Goal: Task Accomplishment & Management: Manage account settings

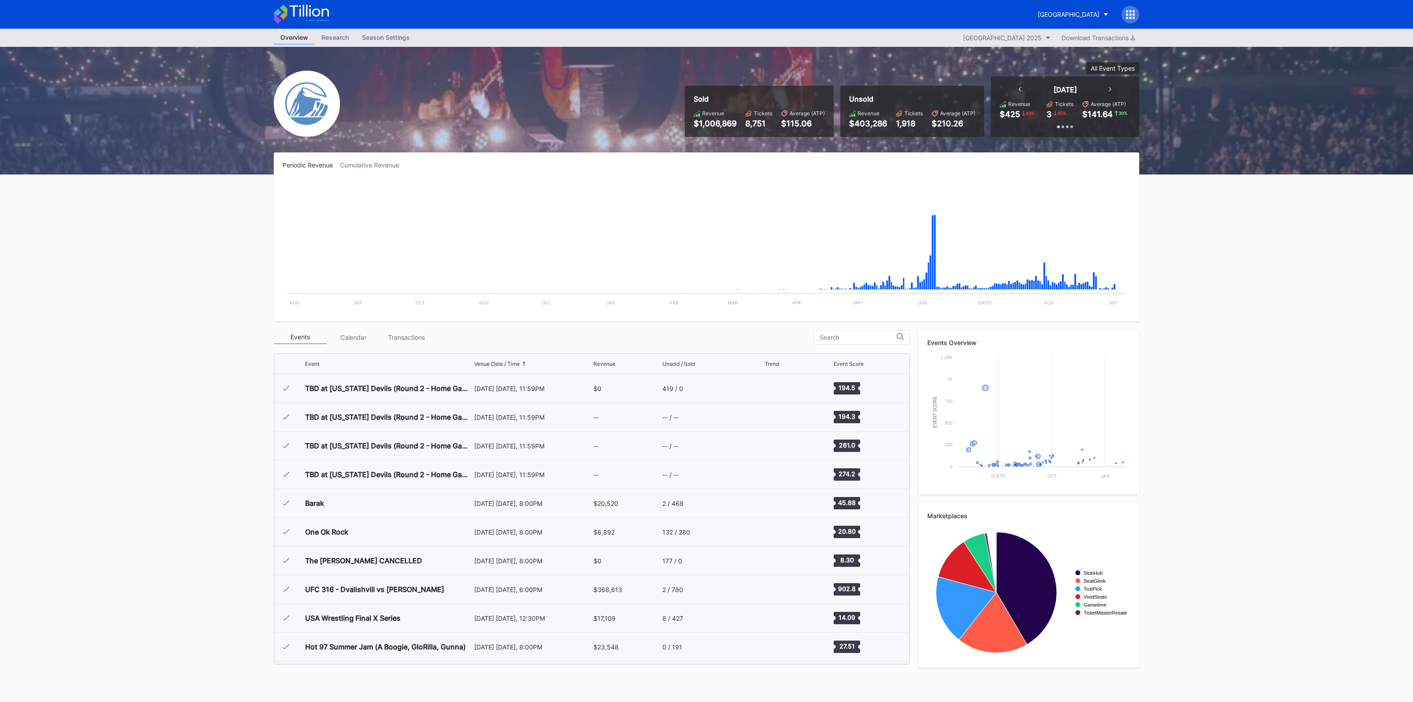
scroll to position [1034, 0]
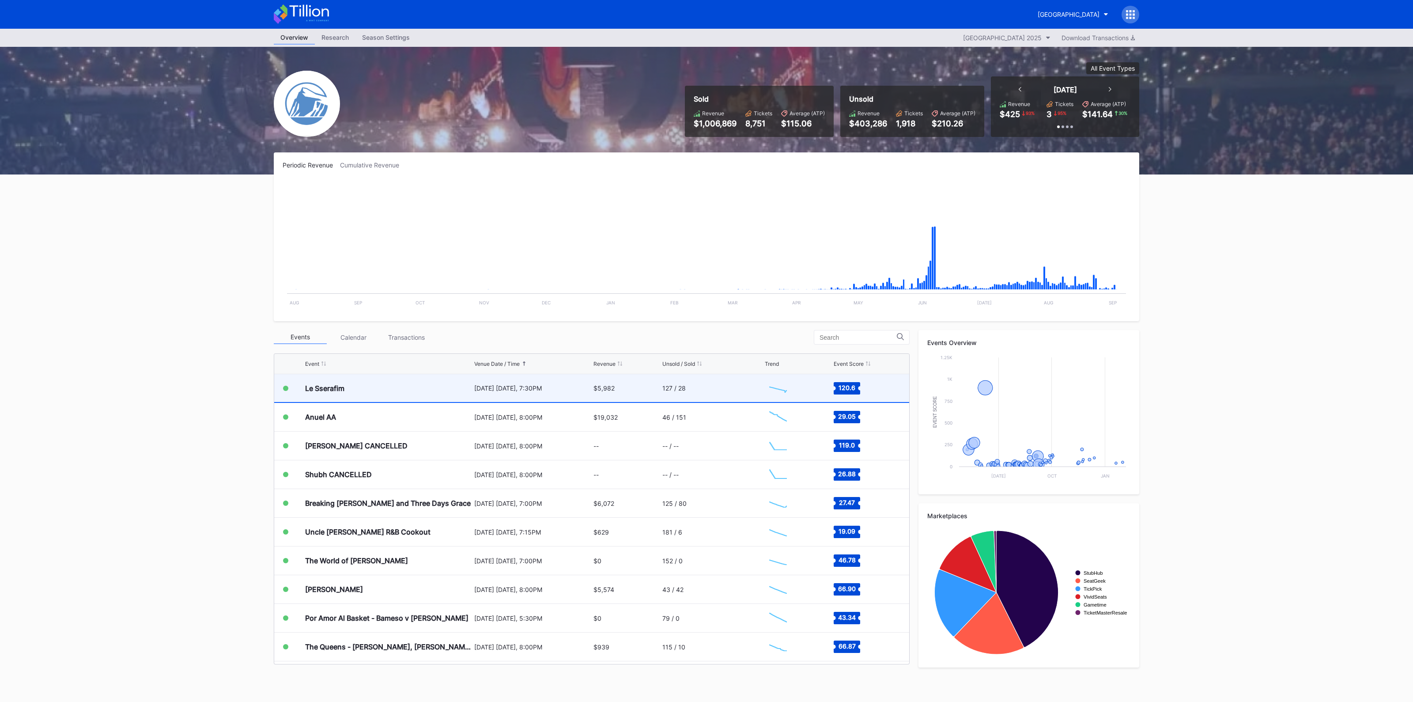
click at [411, 389] on div "Le Sserafim" at bounding box center [388, 388] width 167 height 28
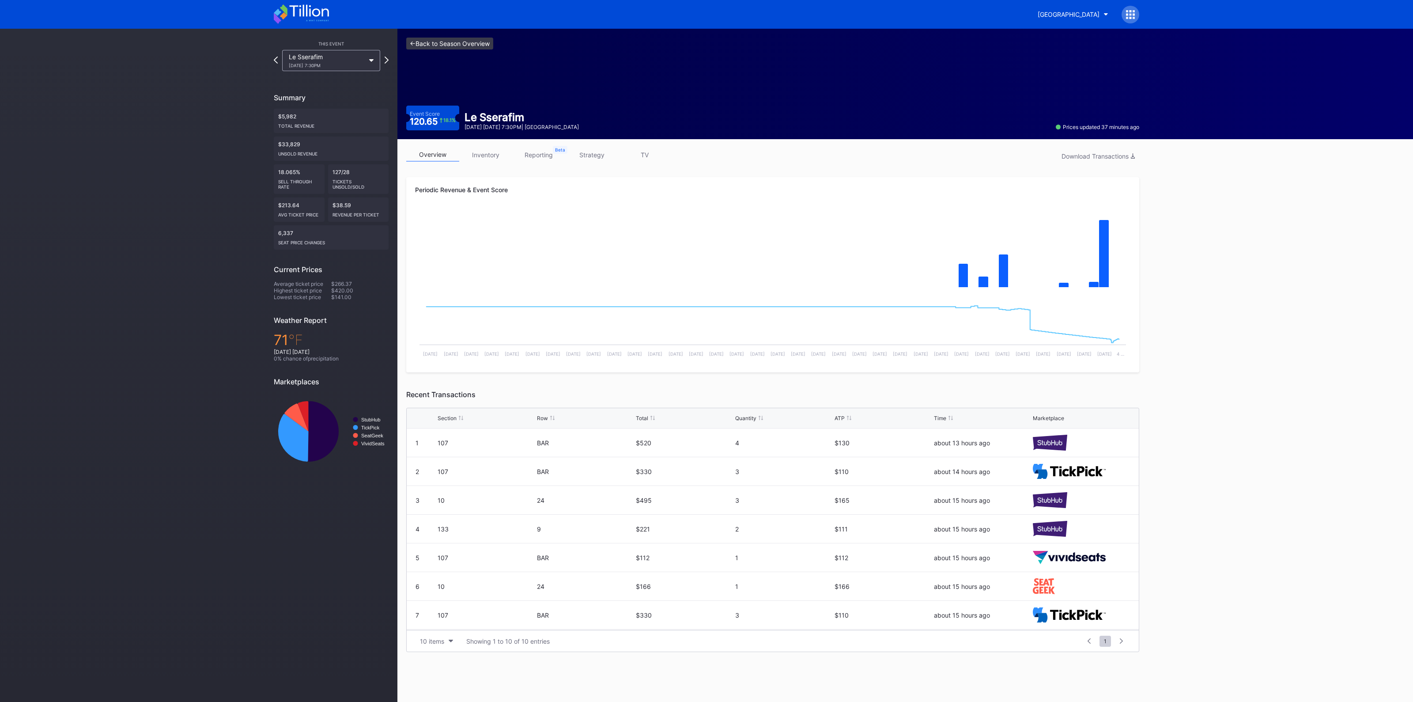
click at [450, 44] on link "<- Back to Season Overview" at bounding box center [449, 44] width 87 height 12
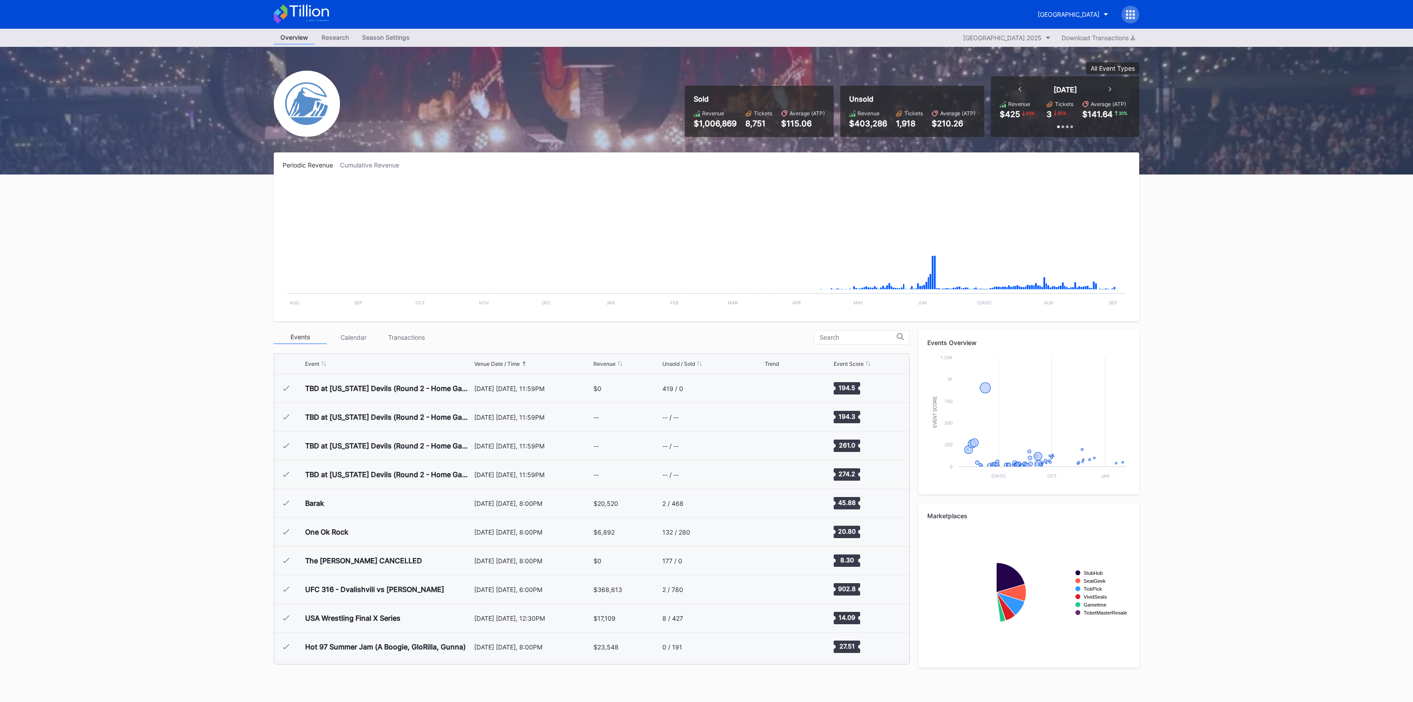
scroll to position [1034, 0]
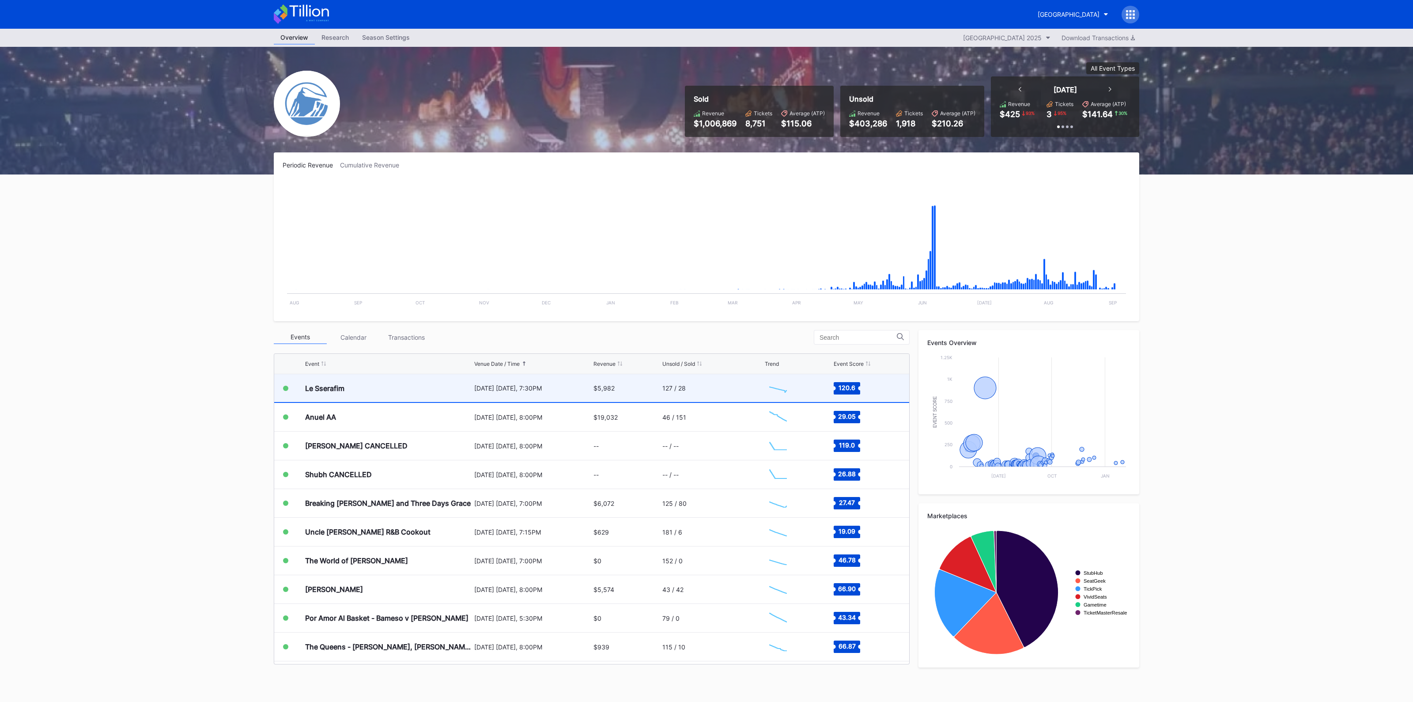
click at [507, 401] on div "Le Sserafim September 3 Wednesday, 7:30PM $5,982 127 / 28 Created with Highchar…" at bounding box center [591, 388] width 635 height 29
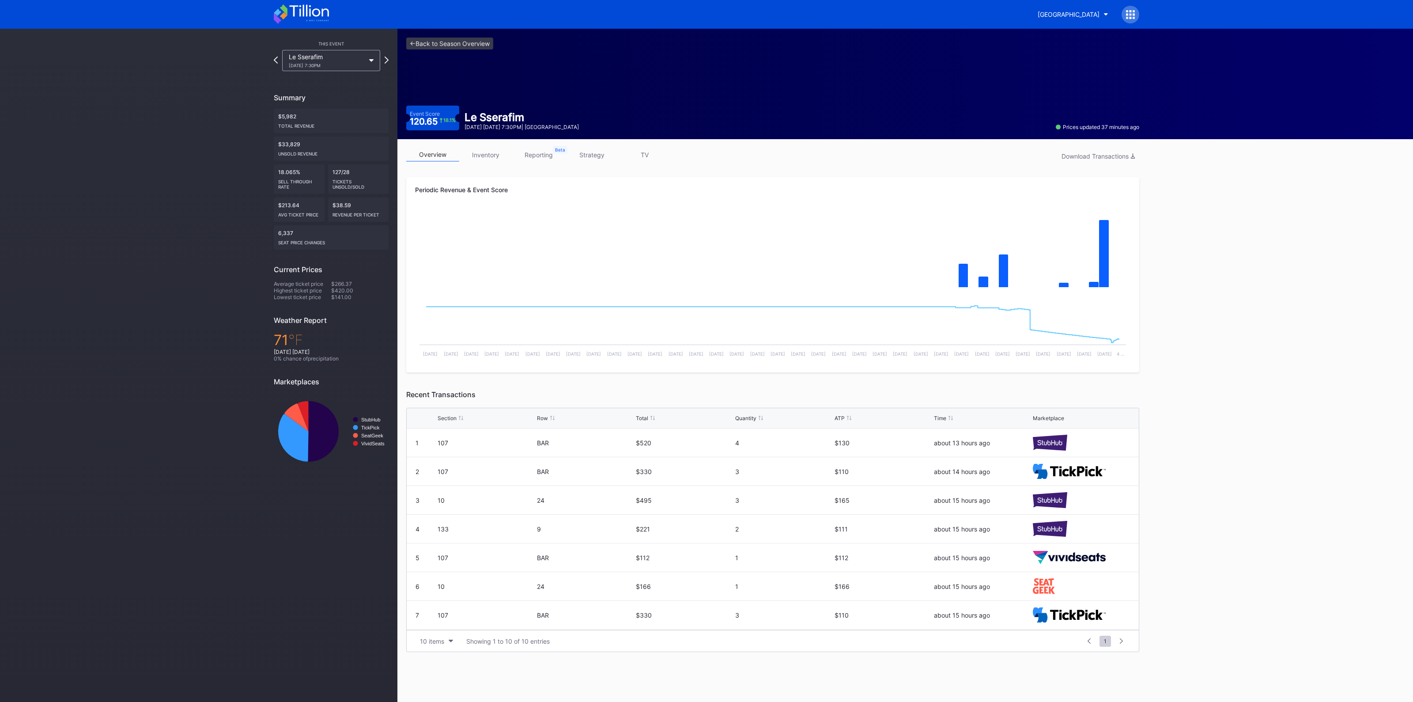
click at [492, 154] on link "inventory" at bounding box center [485, 155] width 53 height 14
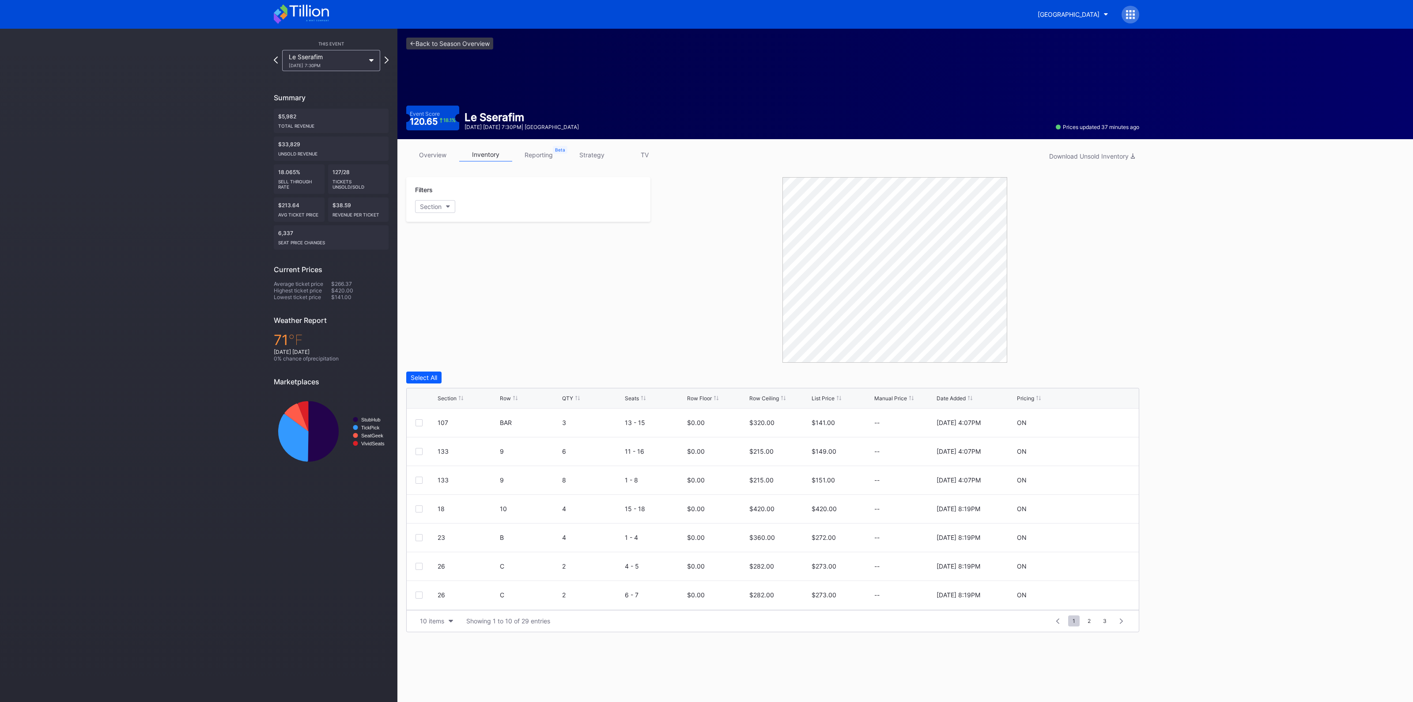
click at [451, 398] on div "Section" at bounding box center [447, 398] width 19 height 7
click at [1101, 420] on icon at bounding box center [1104, 422] width 7 height 7
click at [759, 425] on input "420" at bounding box center [780, 425] width 60 height 17
type input "320"
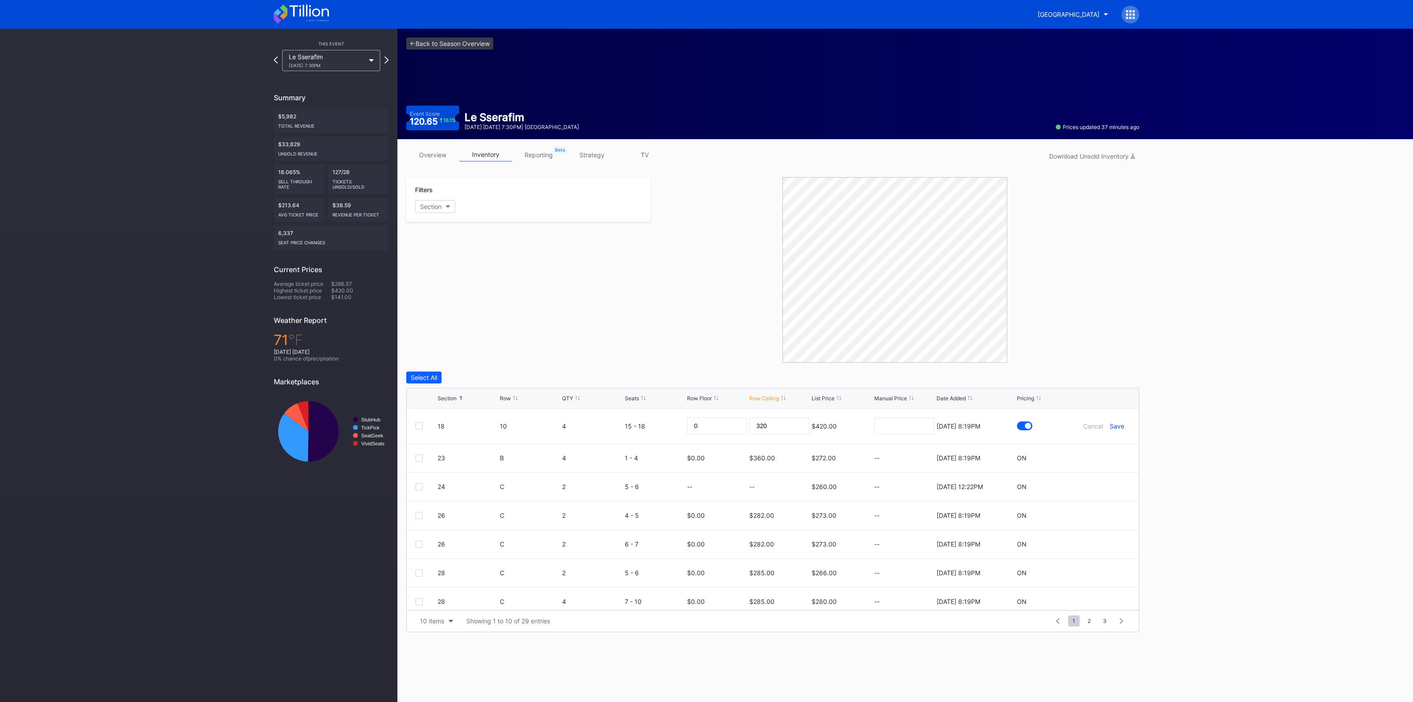
click at [1113, 424] on div "Save" at bounding box center [1117, 426] width 15 height 8
click at [1101, 449] on icon at bounding box center [1104, 451] width 7 height 7
click at [777, 456] on input "360" at bounding box center [780, 454] width 60 height 17
type input "235"
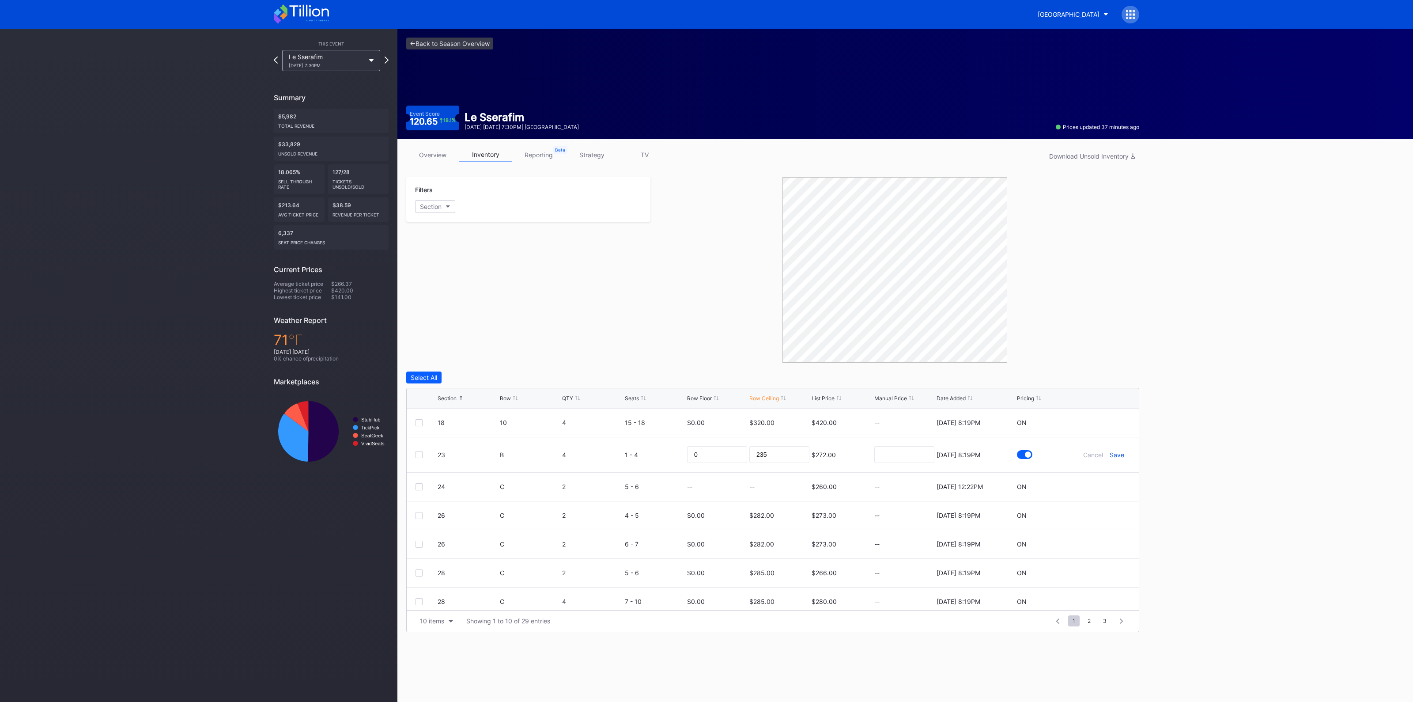
click at [1113, 453] on div "Save" at bounding box center [1117, 455] width 15 height 8
click at [1101, 506] on icon at bounding box center [1104, 508] width 7 height 7
click at [768, 510] on input "282" at bounding box center [780, 512] width 60 height 17
type input "205"
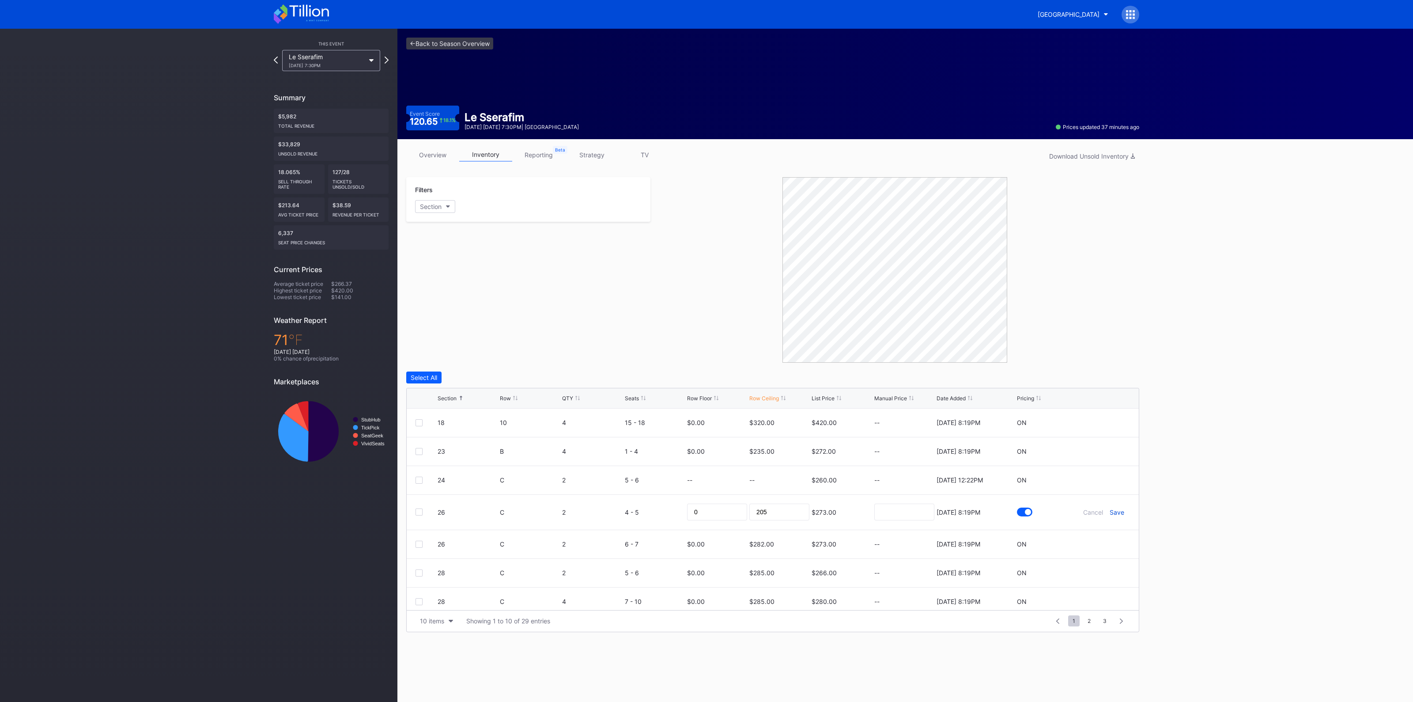
click at [1113, 513] on div "Save" at bounding box center [1117, 512] width 15 height 8
click at [1101, 537] on icon at bounding box center [1104, 537] width 7 height 7
click at [778, 542] on input "282" at bounding box center [780, 540] width 60 height 17
type input "198"
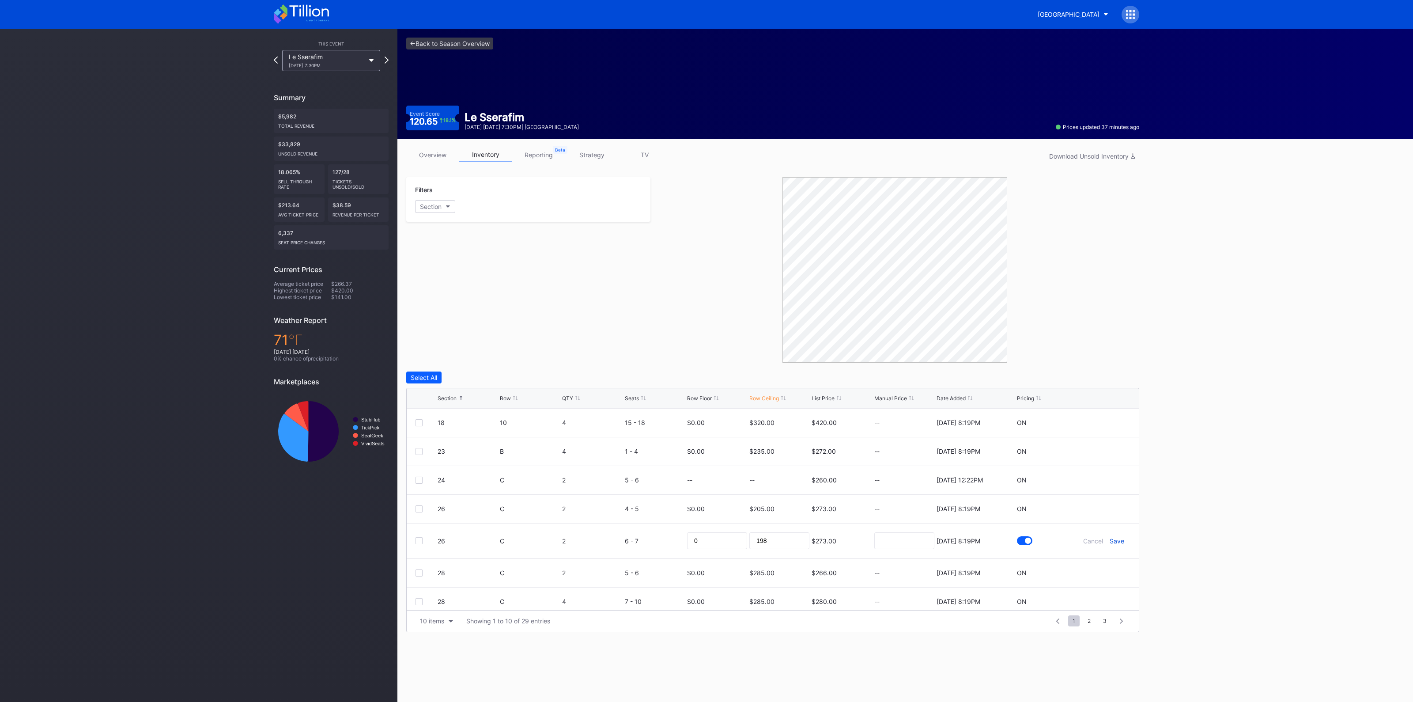
click at [1110, 542] on div "Save" at bounding box center [1117, 541] width 15 height 8
click at [1101, 509] on icon at bounding box center [1104, 511] width 7 height 7
click at [770, 512] on input "285" at bounding box center [780, 514] width 60 height 17
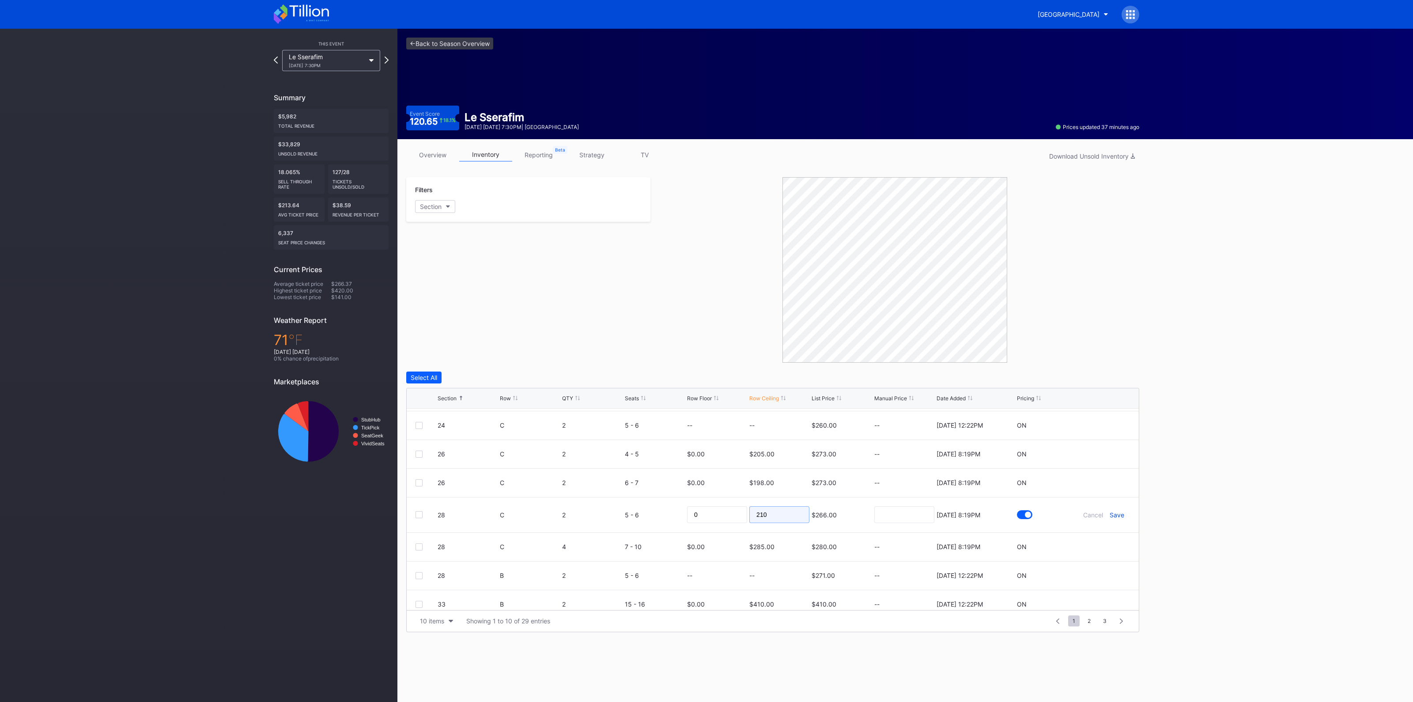
type input "210"
click at [1110, 513] on div "Save" at bounding box center [1117, 515] width 15 height 8
click at [1101, 568] on icon at bounding box center [1104, 566] width 7 height 7
click at [766, 567] on input "410" at bounding box center [780, 569] width 60 height 17
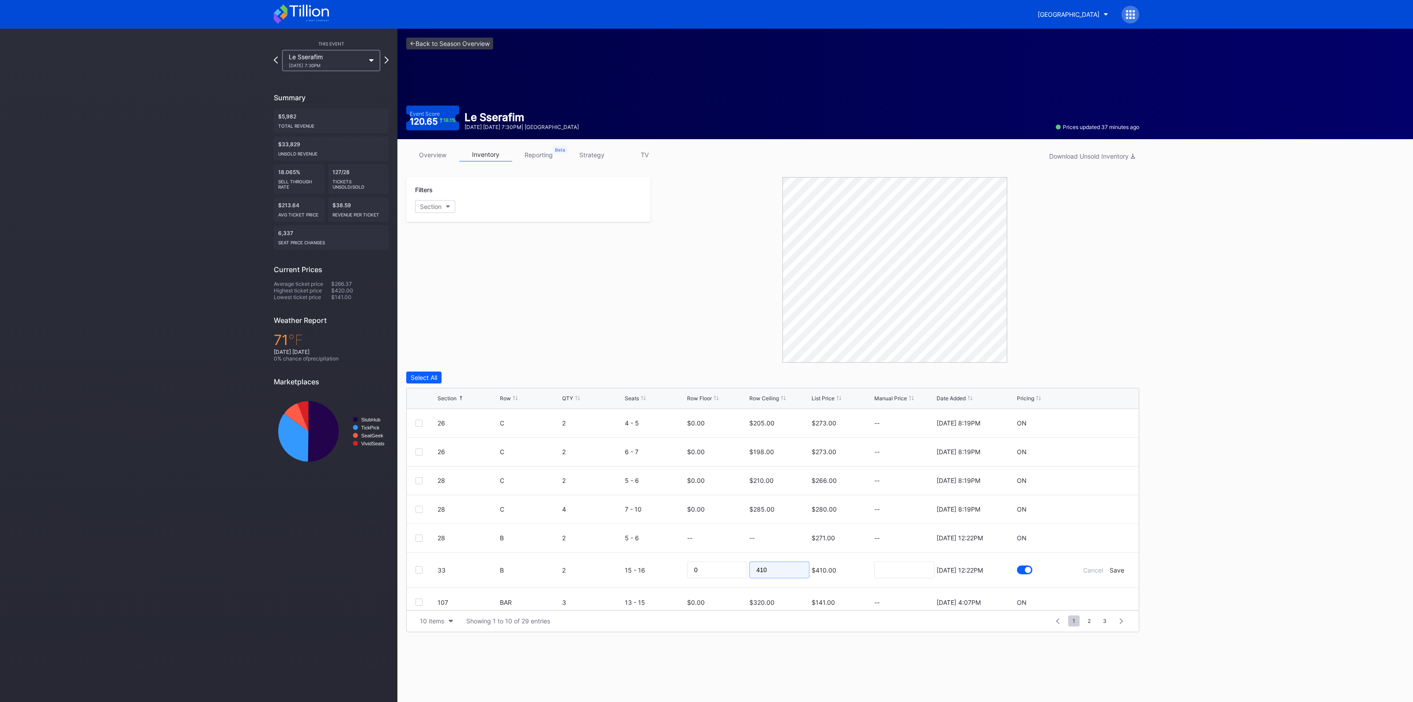
click at [766, 567] on input "410" at bounding box center [780, 569] width 60 height 17
type input "285"
click at [1115, 570] on div "Save" at bounding box center [1117, 570] width 15 height 8
click at [444, 618] on div "10 items" at bounding box center [432, 621] width 24 height 8
click at [439, 586] on div "100 items" at bounding box center [437, 581] width 42 height 16
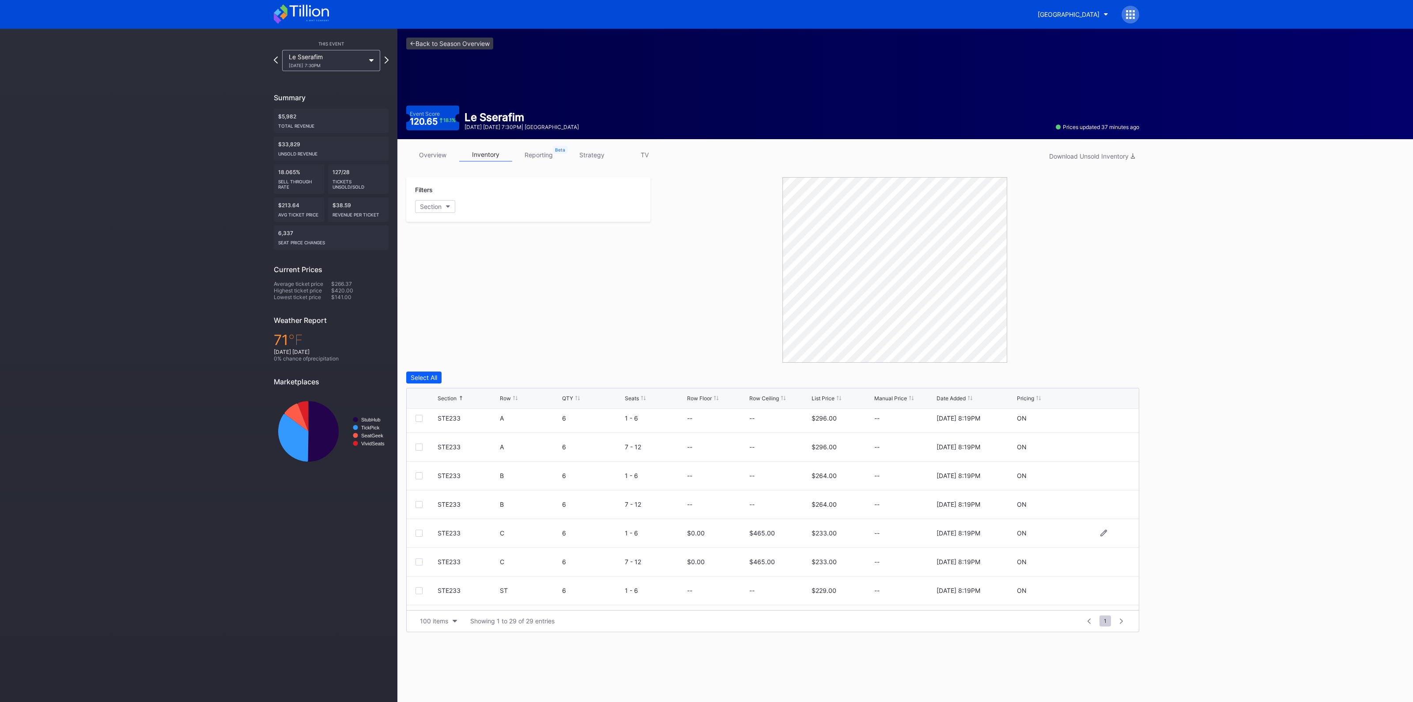
scroll to position [631, 0]
click at [455, 43] on link "<- Back to Season Overview" at bounding box center [449, 44] width 87 height 12
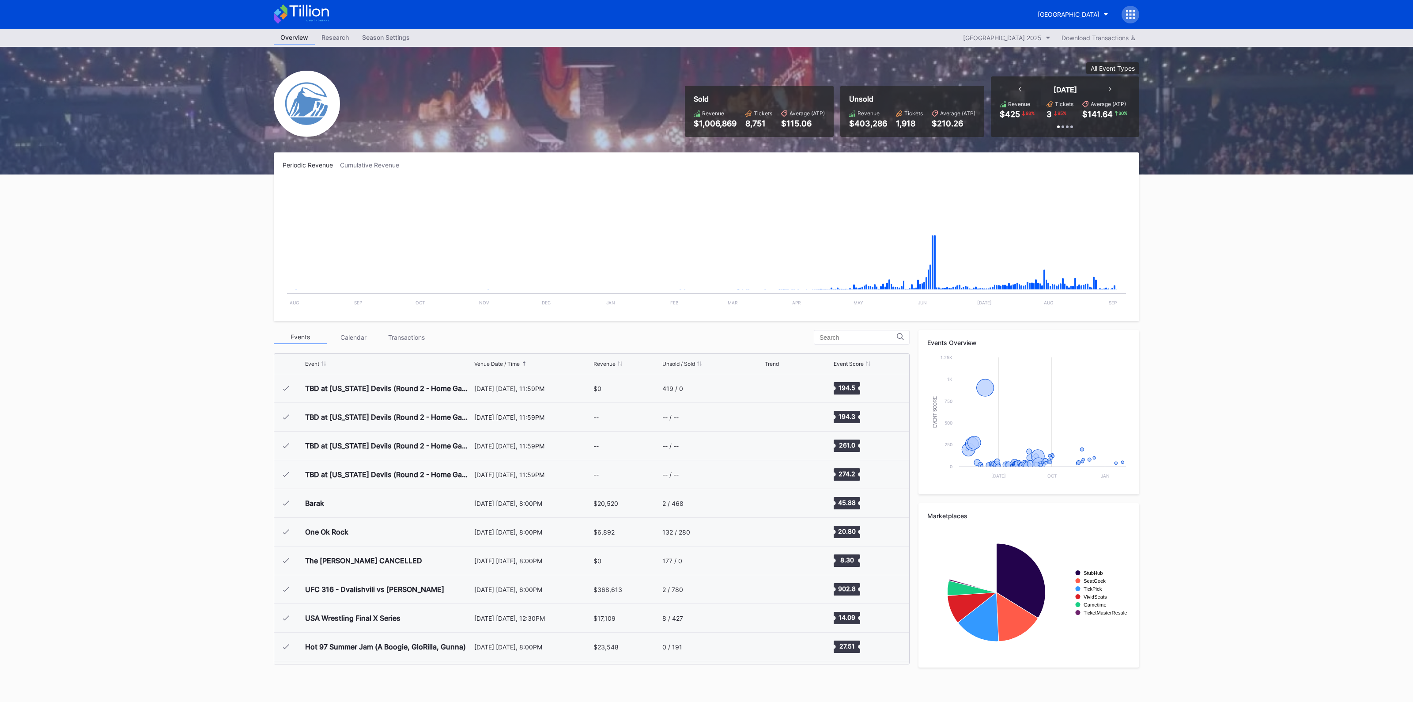
scroll to position [1034, 0]
